Goal: Task Accomplishment & Management: Manage account settings

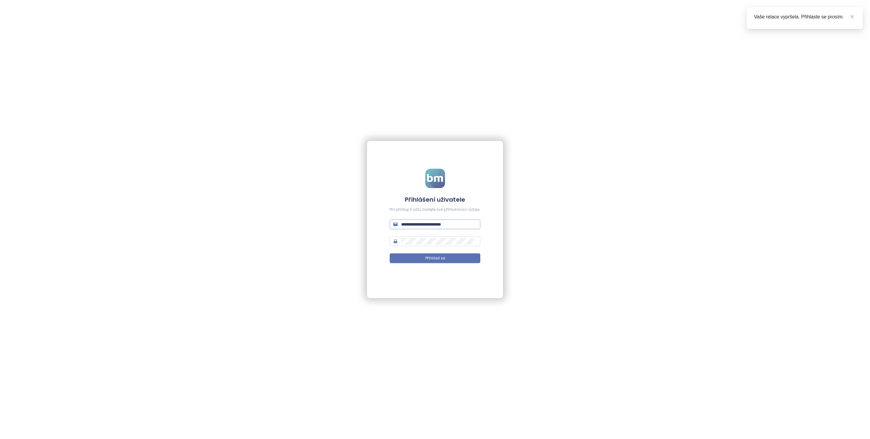
click at [450, 226] on input "**********" at bounding box center [439, 224] width 76 height 7
type input "**********"
click at [446, 260] on button "Přihlásit se" at bounding box center [435, 258] width 91 height 10
